Goal: Check status: Check status

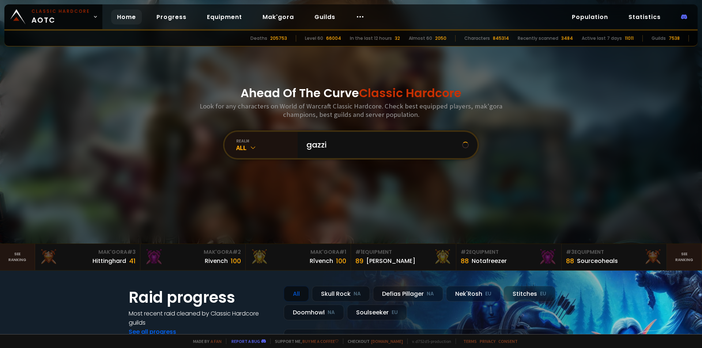
type input "gazzil"
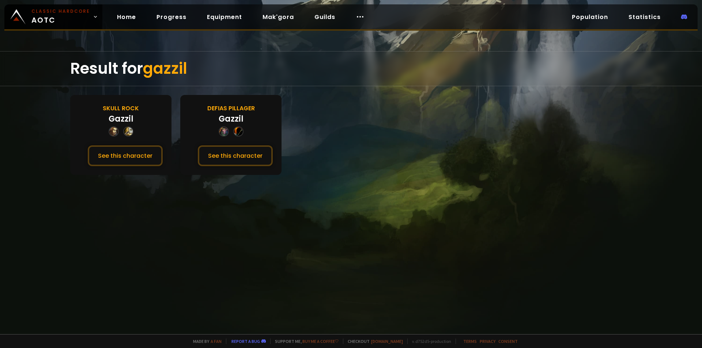
click at [230, 120] on div "Gazzil" at bounding box center [231, 119] width 25 height 12
click at [237, 157] on button "See this character" at bounding box center [235, 155] width 75 height 21
click at [134, 157] on button "See this character" at bounding box center [125, 155] width 75 height 21
